Goal: Check status: Check status

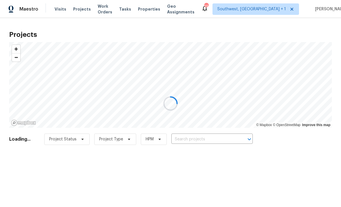
click at [207, 138] on div at bounding box center [170, 103] width 341 height 207
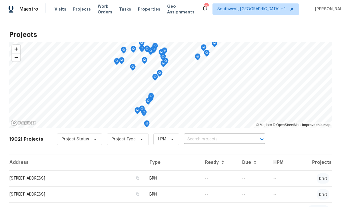
click at [202, 140] on input "text" at bounding box center [216, 139] width 65 height 9
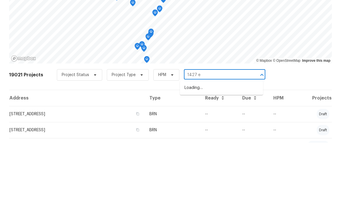
type input "1427 e"
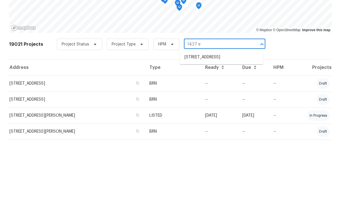
scroll to position [31, 0]
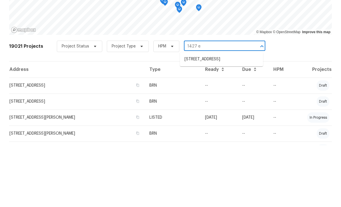
click at [225, 116] on li "[STREET_ADDRESS]" at bounding box center [221, 120] width 83 height 9
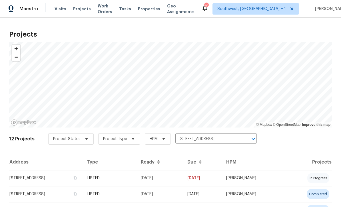
scroll to position [0, 0]
click at [177, 180] on td "[DATE]" at bounding box center [159, 178] width 47 height 16
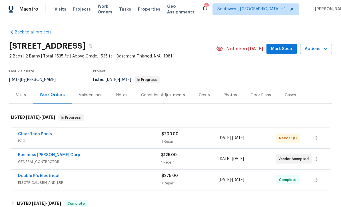
scroll to position [42, 0]
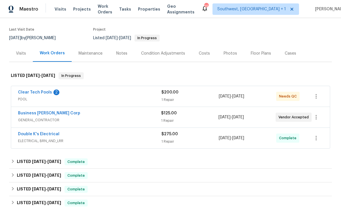
click at [196, 99] on div "1 Repair" at bounding box center [190, 100] width 57 height 6
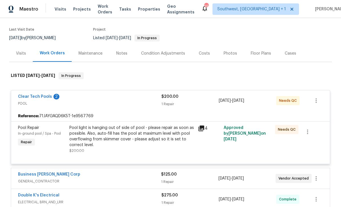
click at [177, 141] on div "Pool light is hanging out of side of pool - please repair as soon as possible. …" at bounding box center [131, 136] width 125 height 23
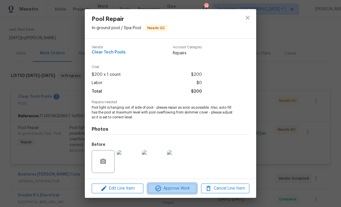
click at [179, 188] on span "Approve Work" at bounding box center [172, 188] width 45 height 7
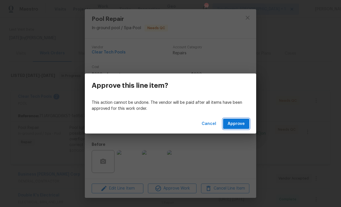
click at [242, 126] on span "Approve" at bounding box center [236, 123] width 17 height 7
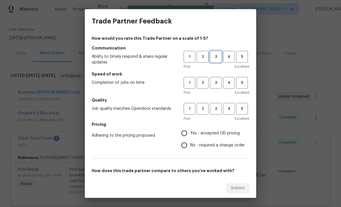
click at [212, 57] on span "3" at bounding box center [216, 56] width 11 height 7
click at [214, 79] on button "3" at bounding box center [216, 83] width 12 height 12
click at [216, 108] on span "3" at bounding box center [216, 109] width 11 height 7
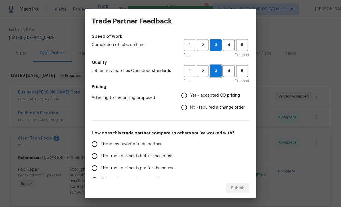
scroll to position [38, 0]
click at [203, 46] on span "2" at bounding box center [203, 44] width 11 height 7
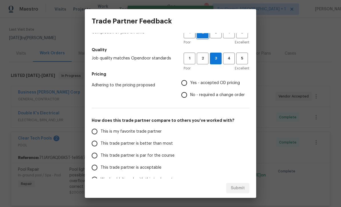
scroll to position [55, 0]
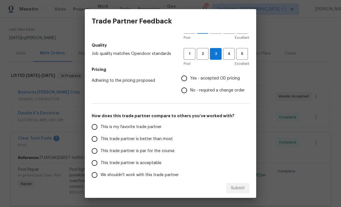
click at [182, 77] on input "Yes - accepted OD pricing" at bounding box center [184, 78] width 12 height 12
radio input "true"
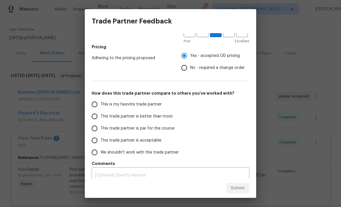
scroll to position [79, 0]
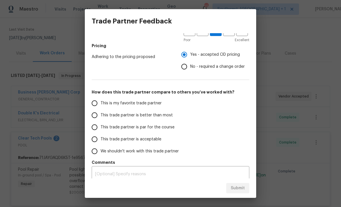
click at [94, 127] on input "This trade partner is par for the course" at bounding box center [95, 127] width 12 height 12
click at [240, 190] on span "Submit" at bounding box center [238, 188] width 14 height 7
radio input "true"
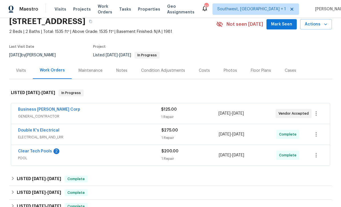
scroll to position [29, 0]
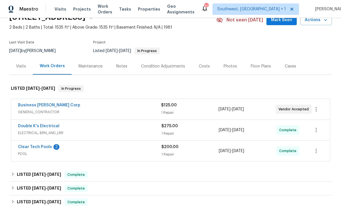
click at [26, 145] on link "Clear Tech Pools" at bounding box center [35, 147] width 34 height 4
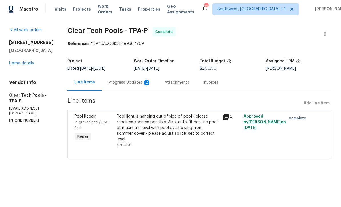
click at [122, 83] on div "Progress Updates 2" at bounding box center [130, 83] width 42 height 6
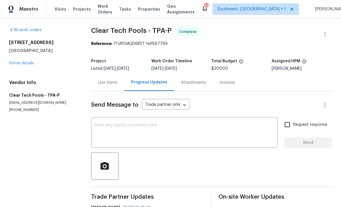
click at [14, 64] on link "Home details" at bounding box center [21, 63] width 25 height 4
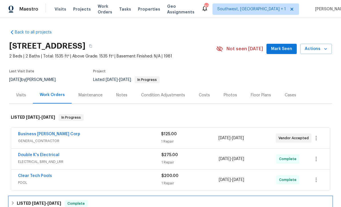
click at [172, 202] on div "LISTED 9/22/25 - 9/25/25 Complete" at bounding box center [171, 203] width 320 height 7
